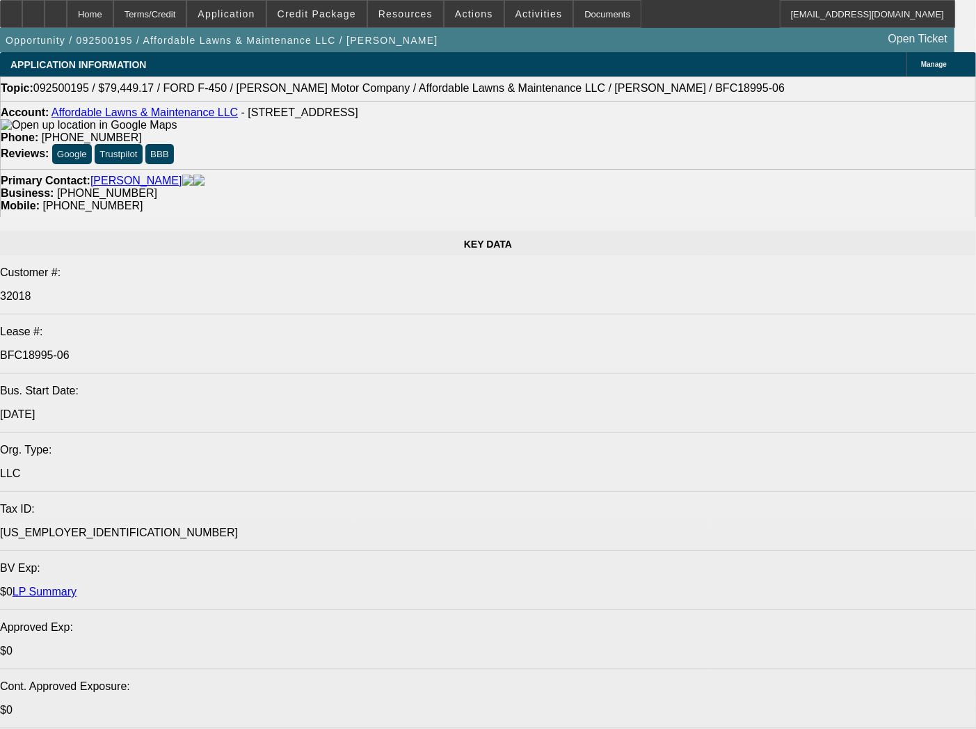
select select "0"
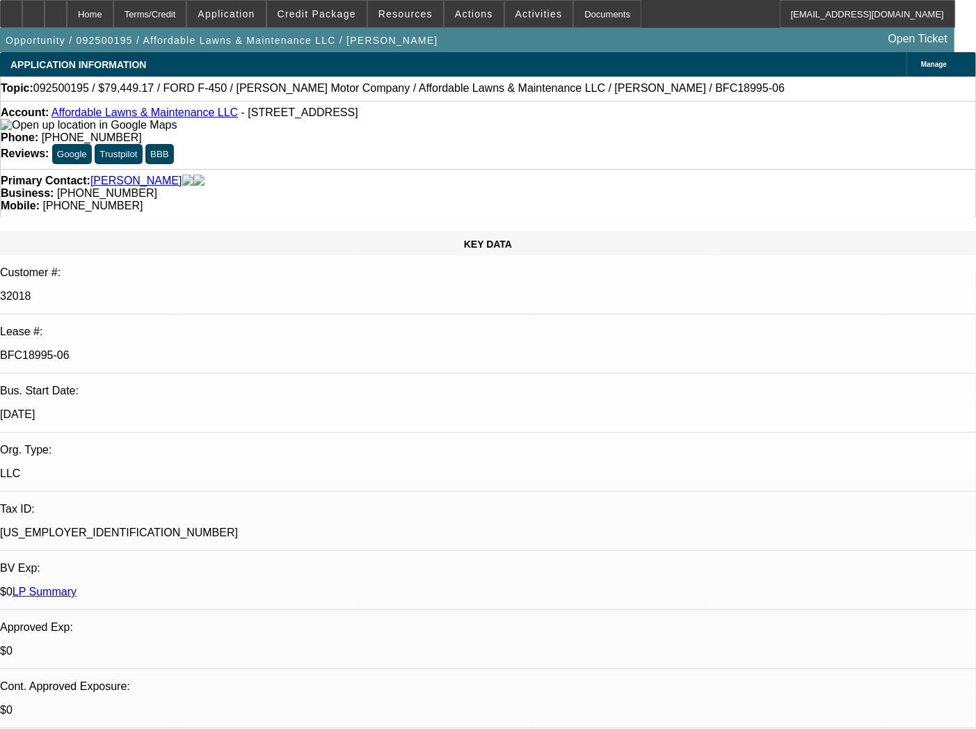
select select "0"
select select "6"
select select "0"
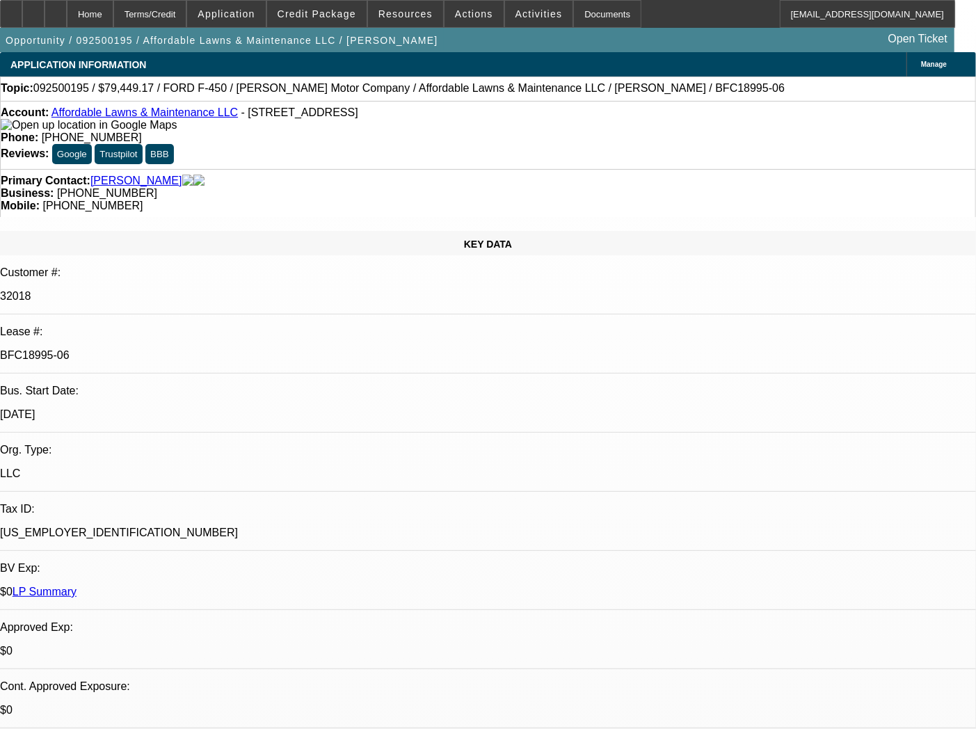
select select "2"
select select "0"
select select "6"
select select "0"
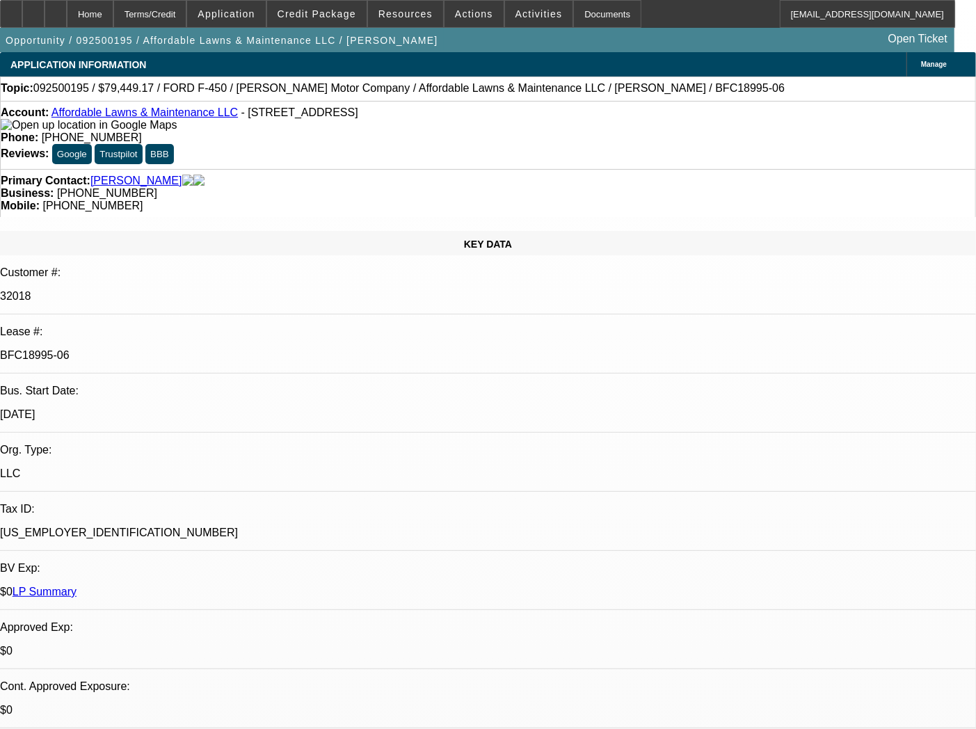
select select "2"
select select "0"
select select "6"
select select "0"
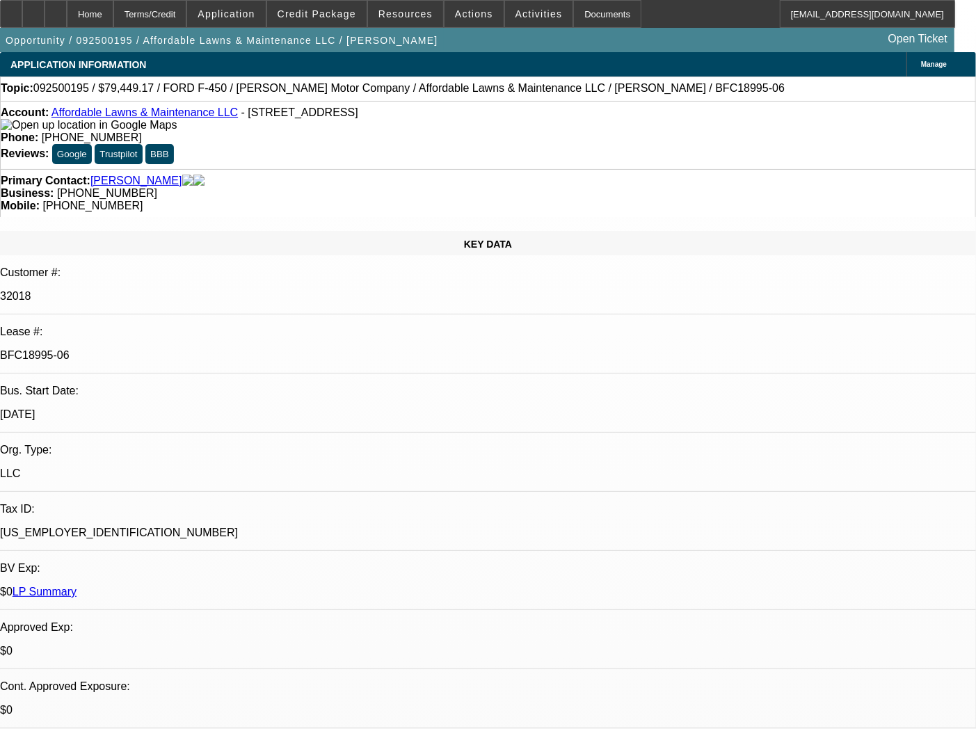
select select "2"
select select "0.1"
select select "4"
click at [575, 22] on div "Documents" at bounding box center [607, 14] width 68 height 28
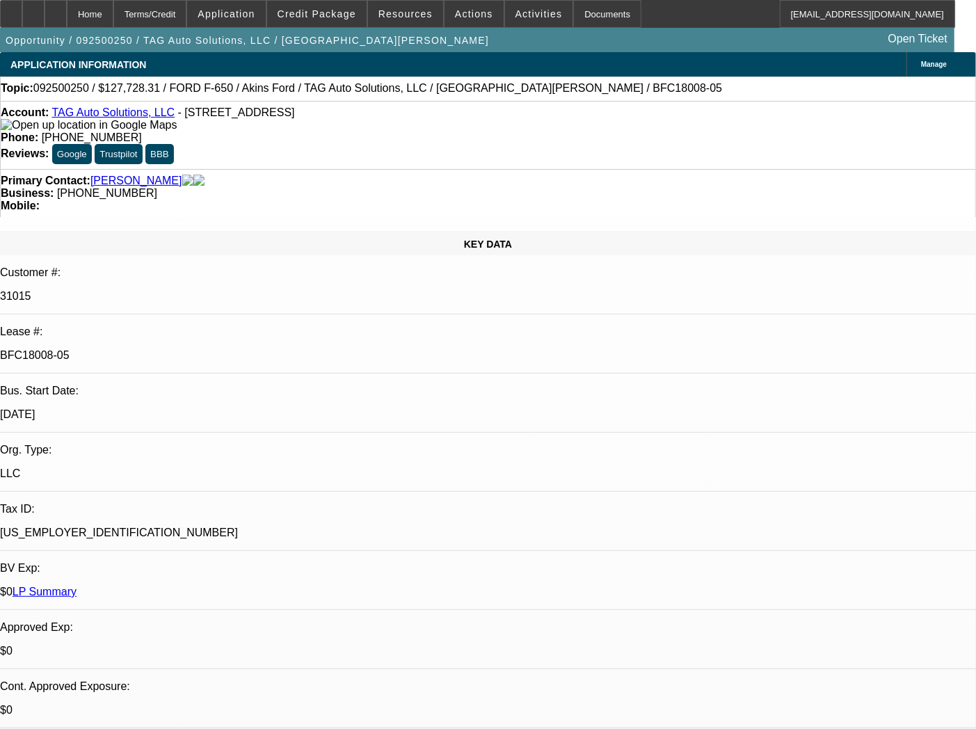
select select "0"
select select "2"
select select "0"
select select "6"
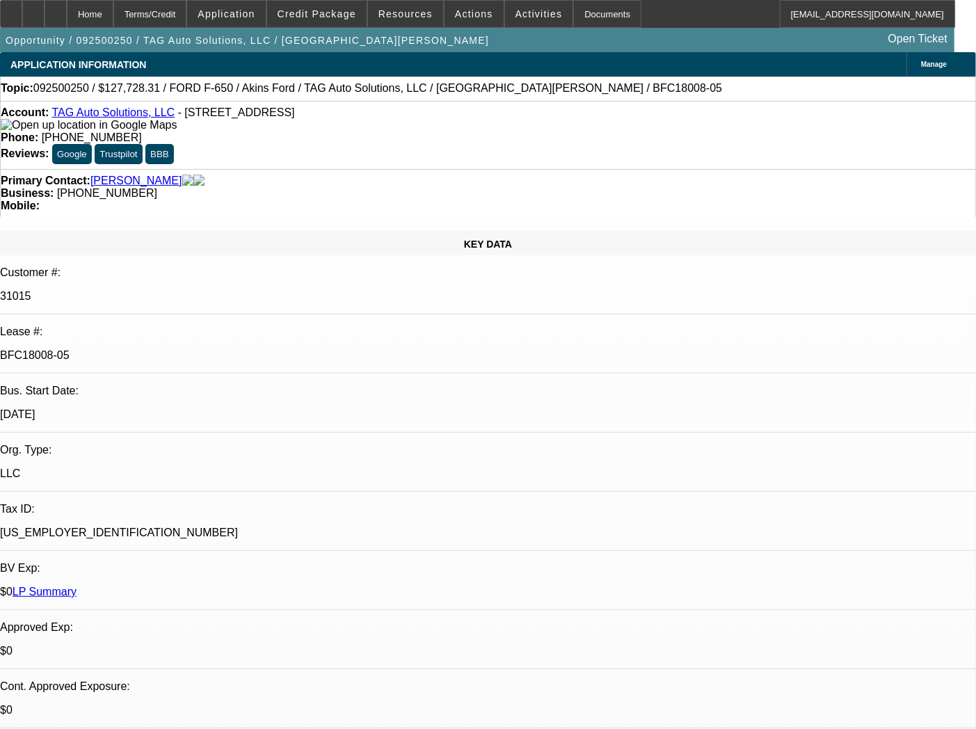
select select "0"
select select "2"
select select "0"
select select "6"
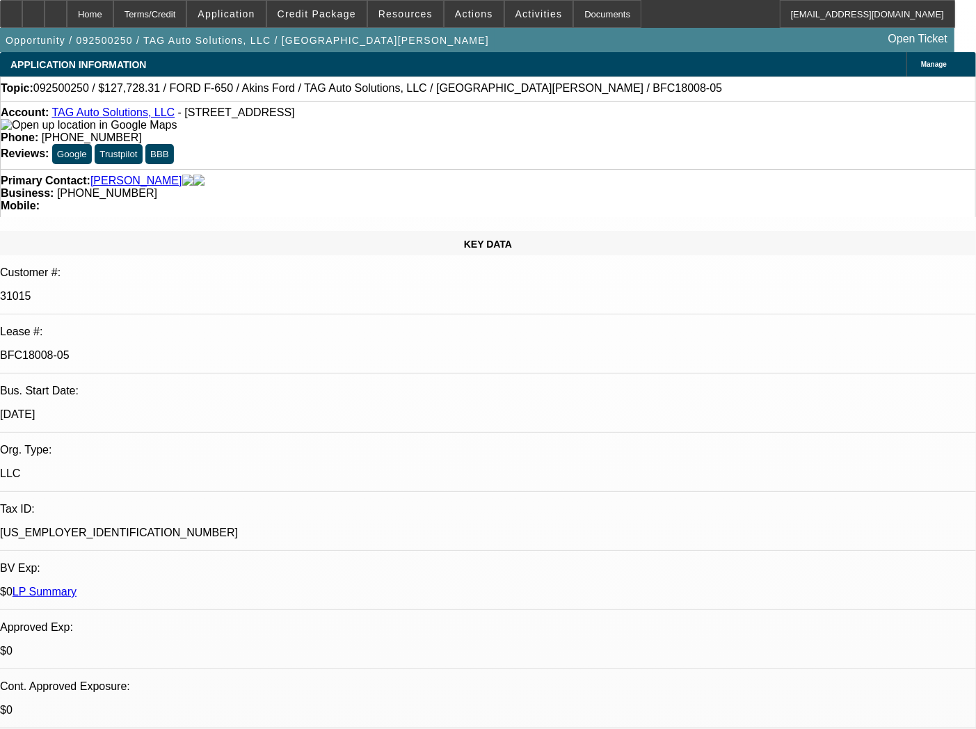
select select "0"
select select "2"
select select "0"
select select "6"
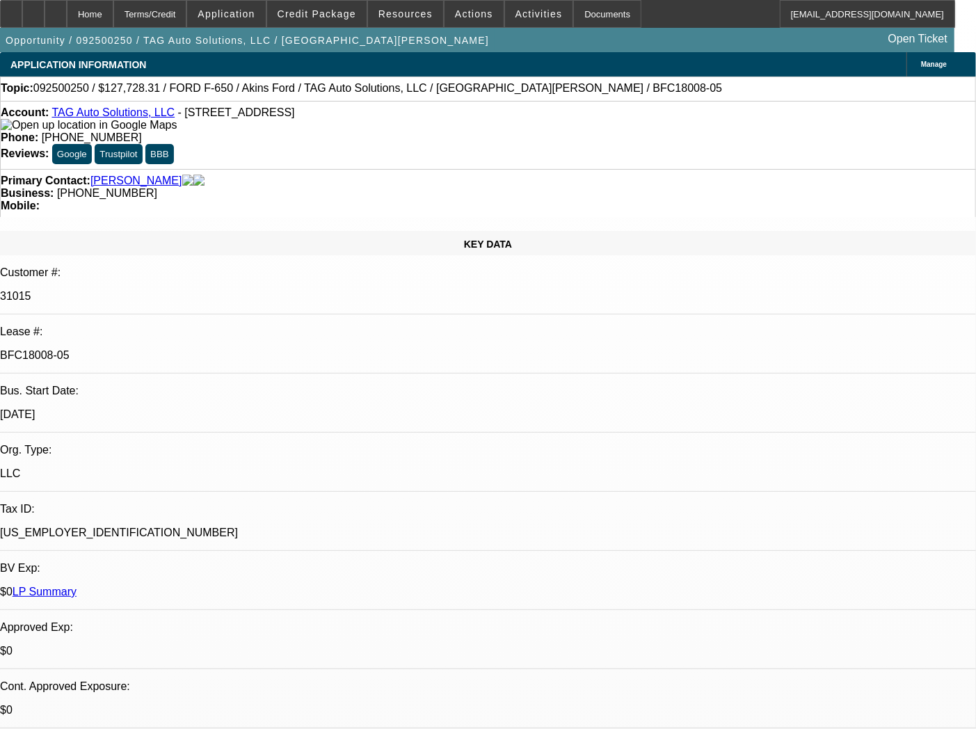
select select "0"
select select "2"
select select "0"
select select "6"
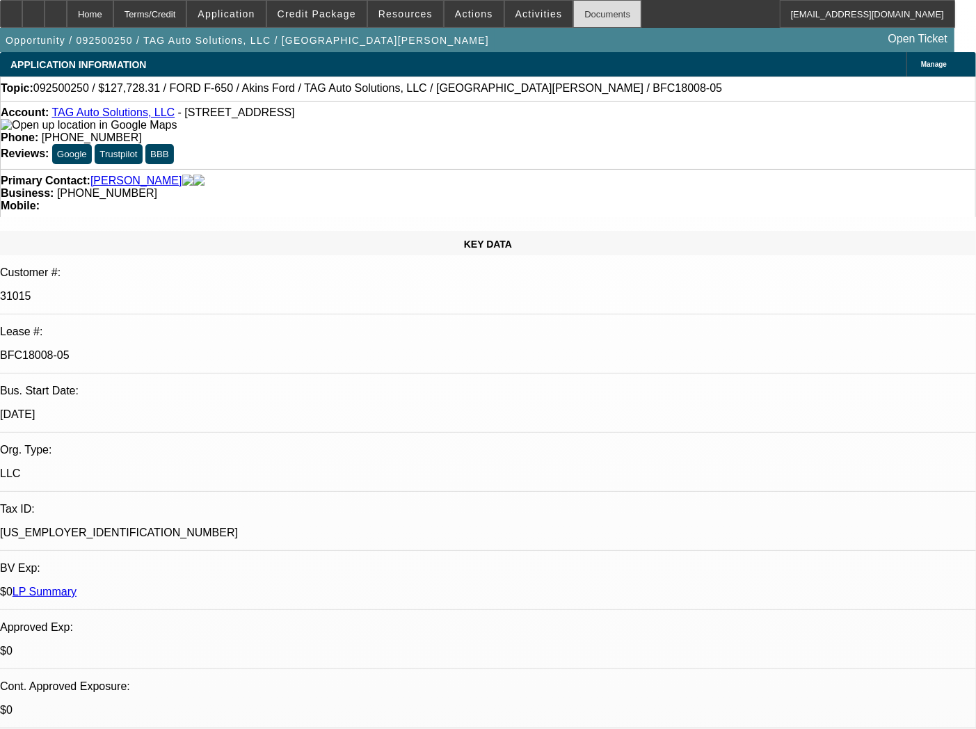
click at [595, 1] on div "Documents" at bounding box center [607, 14] width 68 height 28
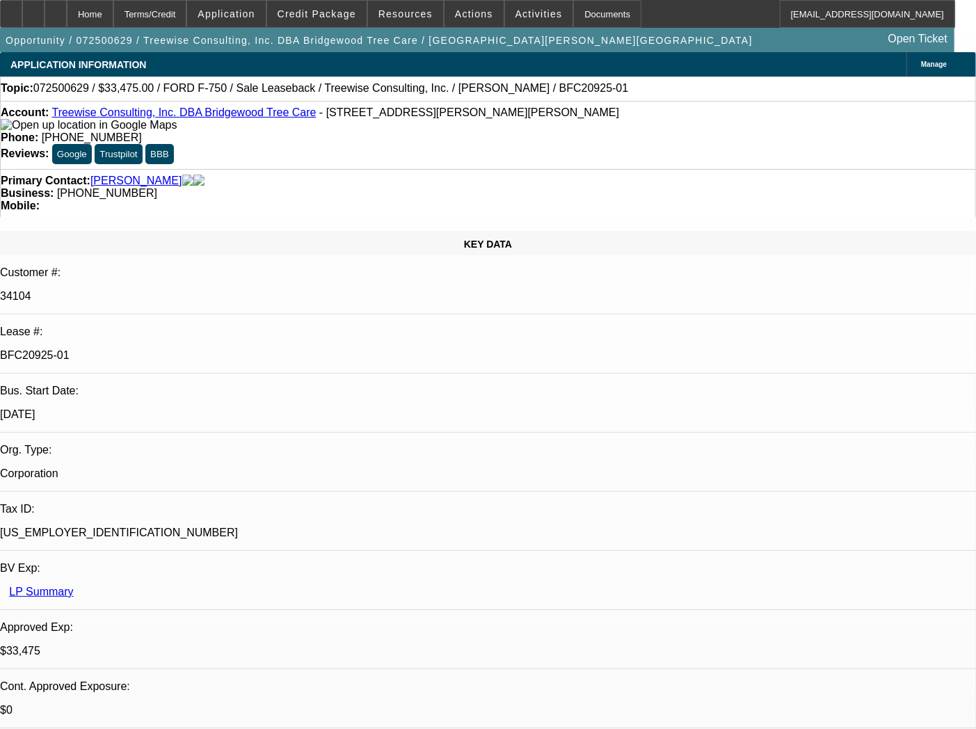
select select "0"
select select "2"
select select "0"
select select "6"
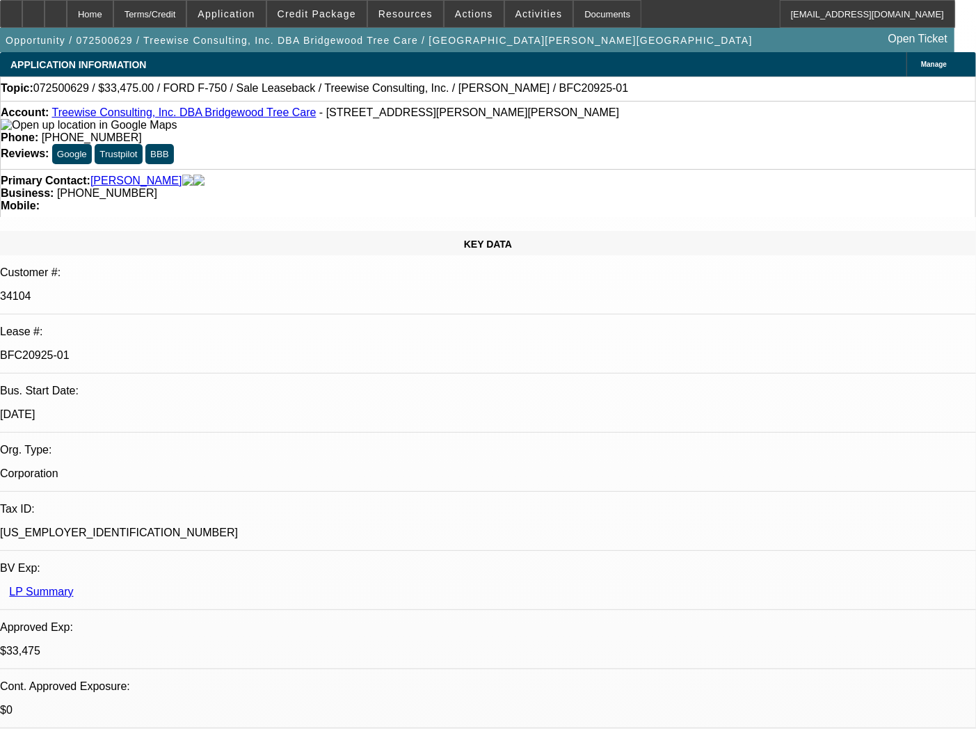
select select "0"
select select "2"
select select "0"
select select "6"
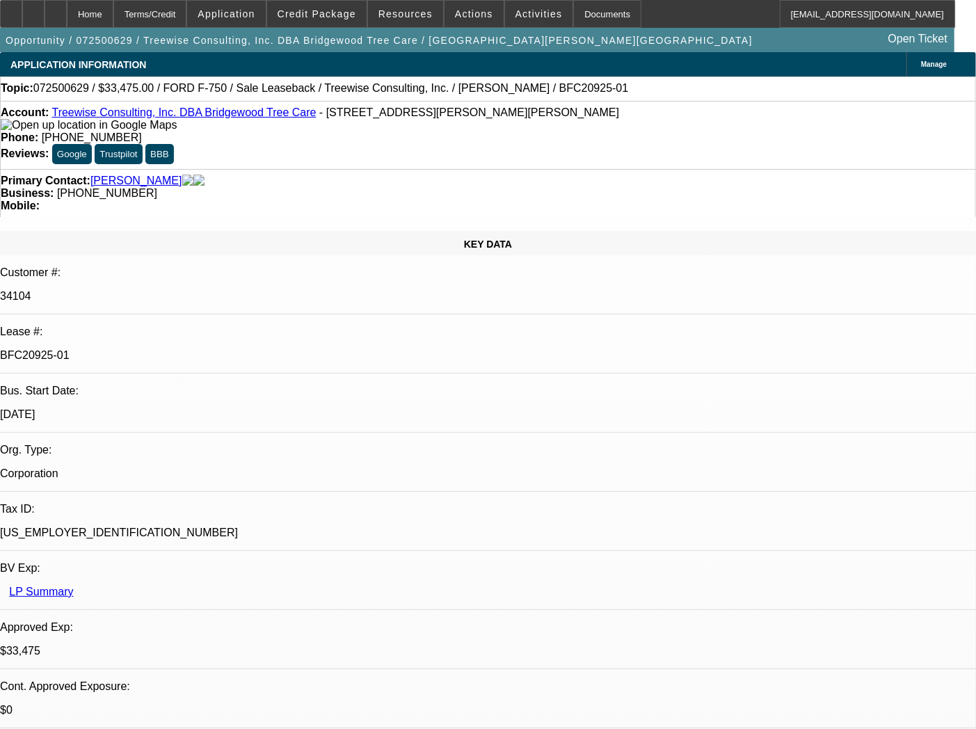
select select "0"
select select "2"
select select "0"
select select "6"
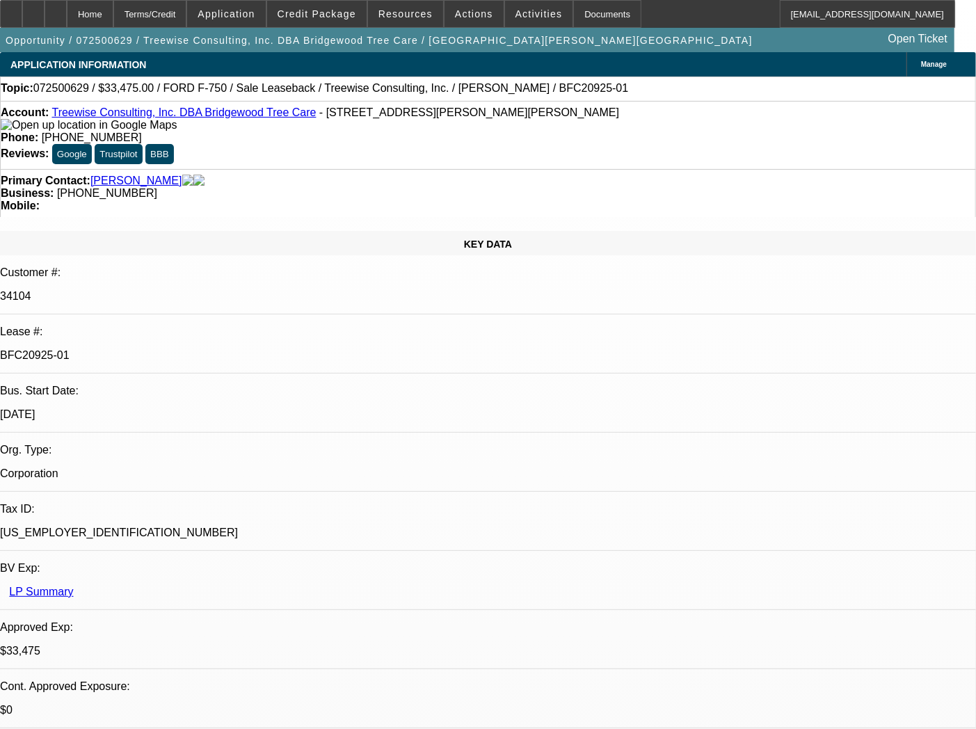
select select "0"
select select "6"
click at [595, 15] on div "Documents" at bounding box center [607, 14] width 68 height 28
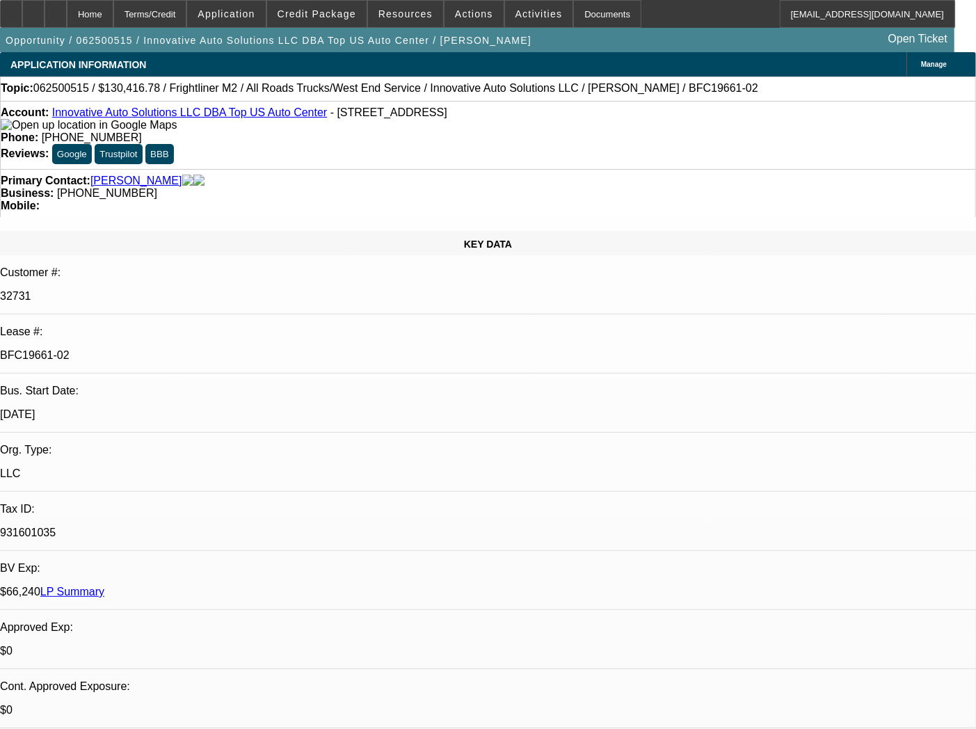
select select "0"
select select "2"
select select "0"
select select "6"
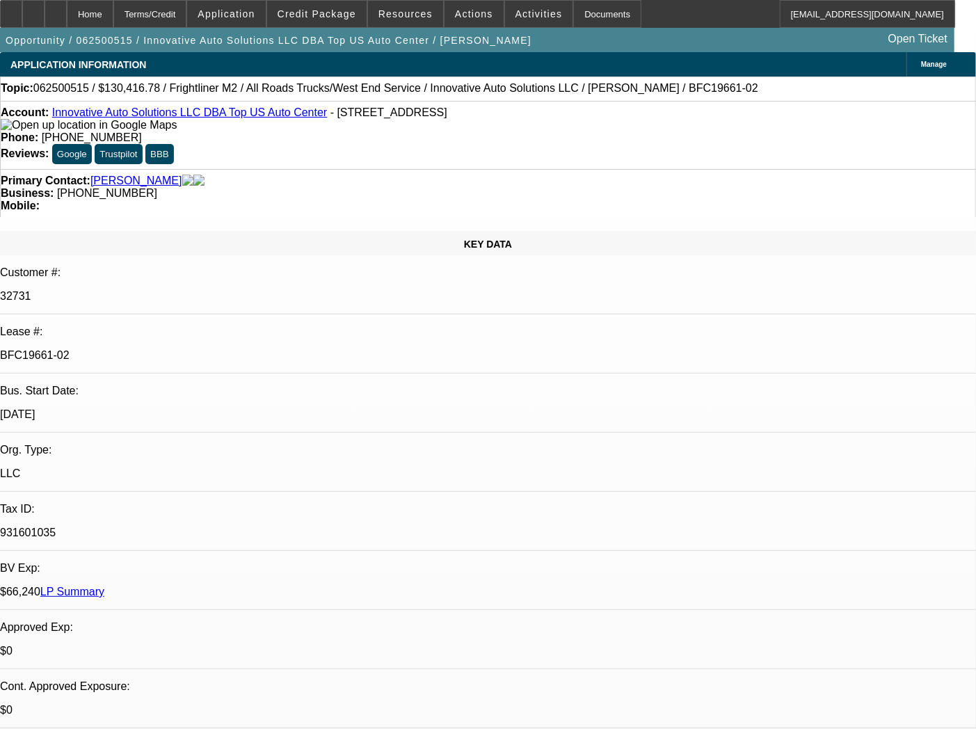
select select "0"
select select "6"
select select "0"
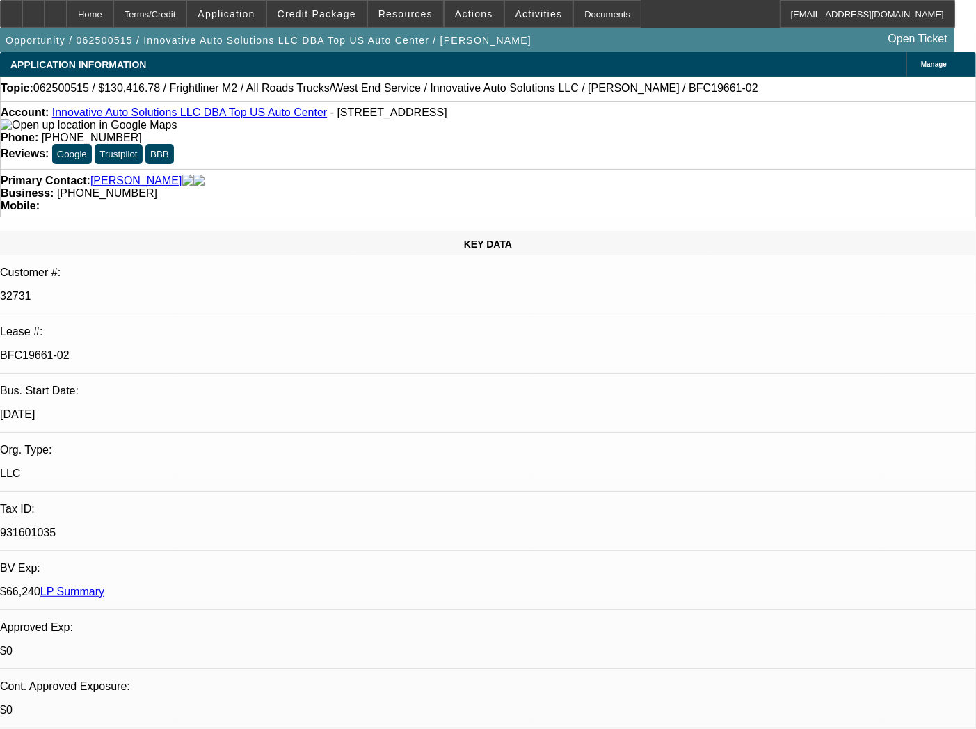
select select "0"
select select "6"
select select "0"
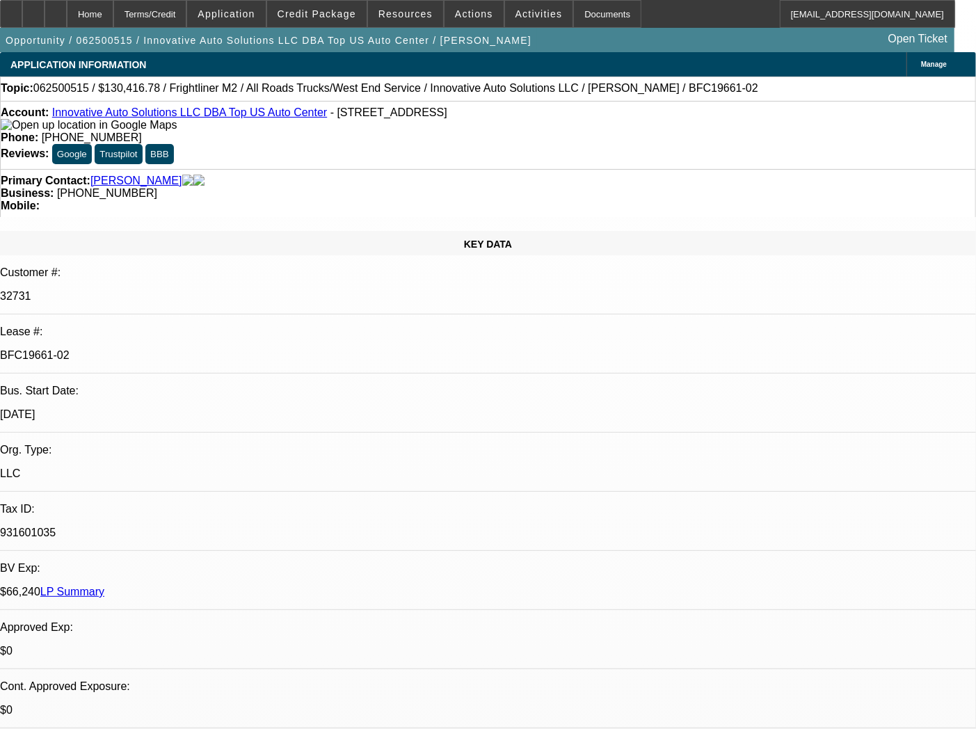
select select "0"
select select "6"
click at [581, 15] on div "Documents" at bounding box center [607, 14] width 68 height 28
